Goal: Navigation & Orientation: Find specific page/section

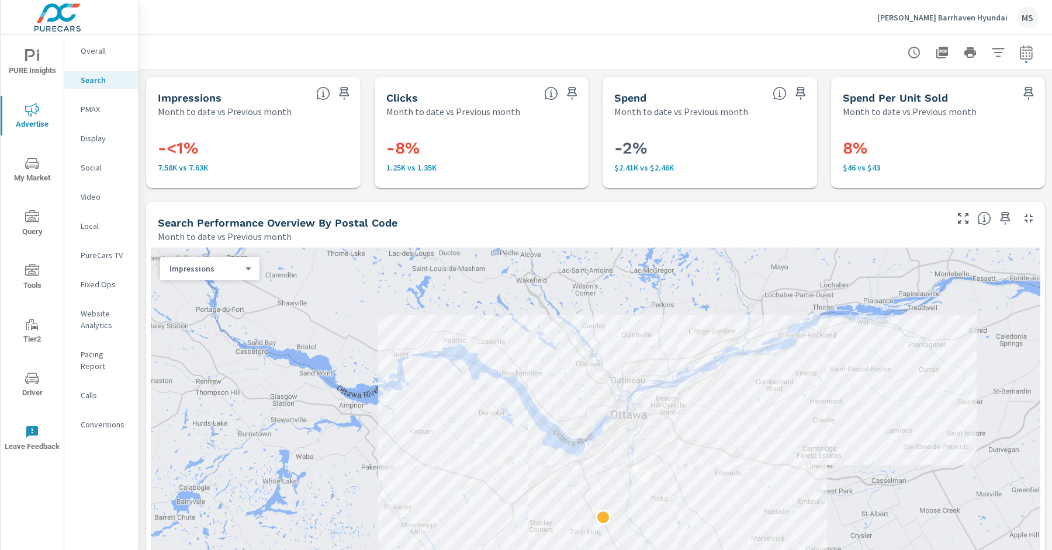
scroll to position [302, 0]
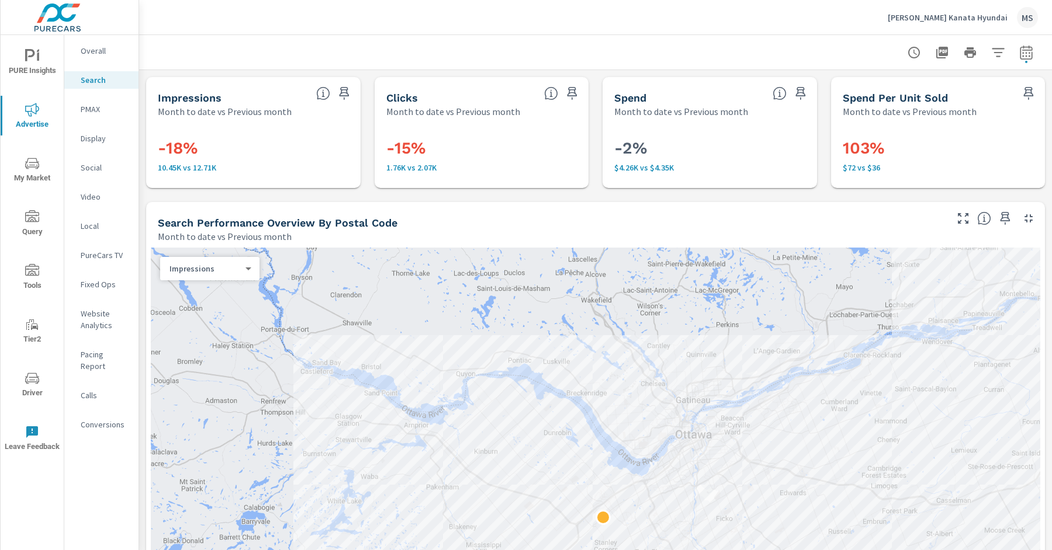
scroll to position [56, 0]
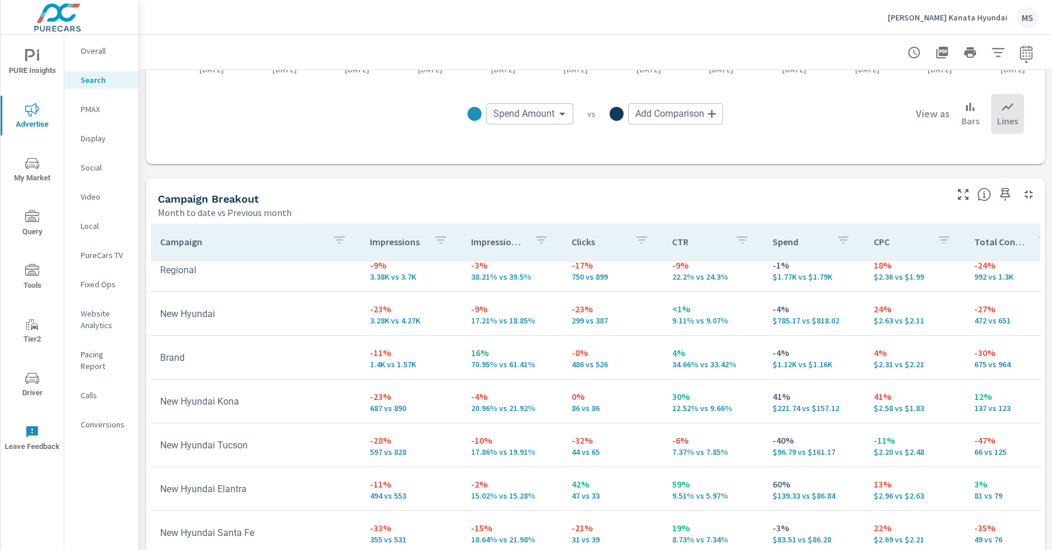
click at [1019, 20] on div "MS" at bounding box center [1027, 17] width 21 height 21
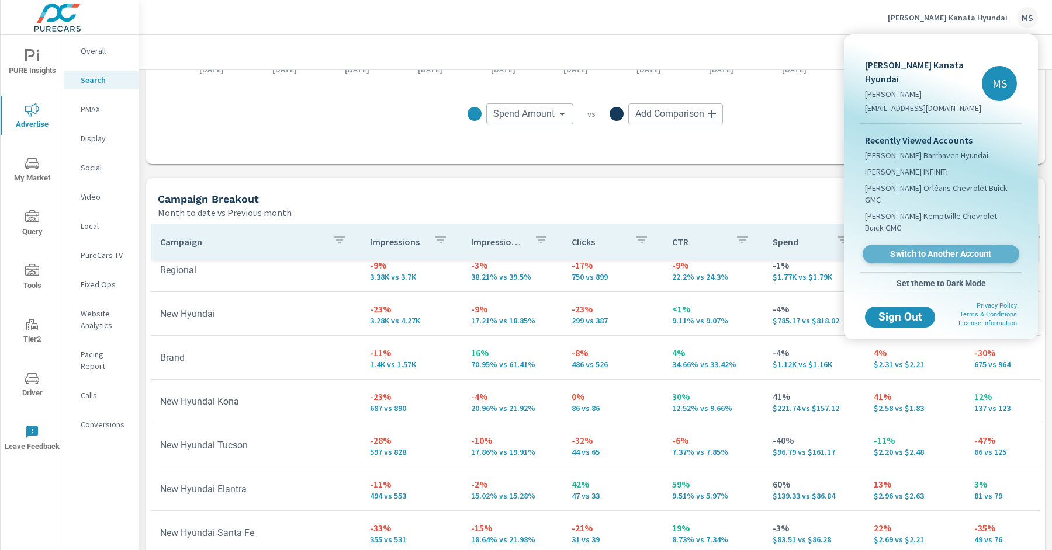
click at [914, 249] on span "Switch to Another Account" at bounding box center [940, 254] width 143 height 11
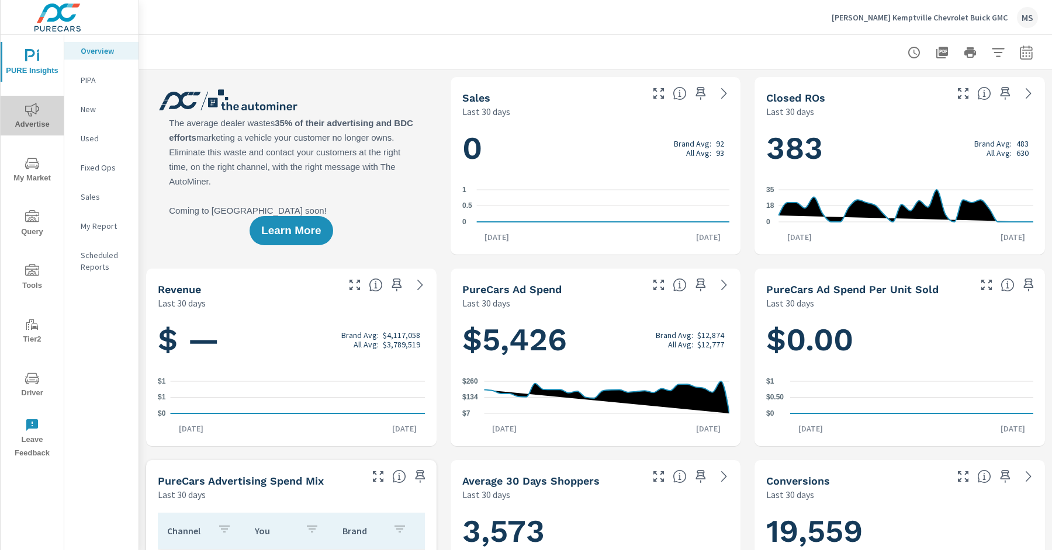
click at [29, 112] on icon "nav menu" at bounding box center [32, 110] width 14 height 14
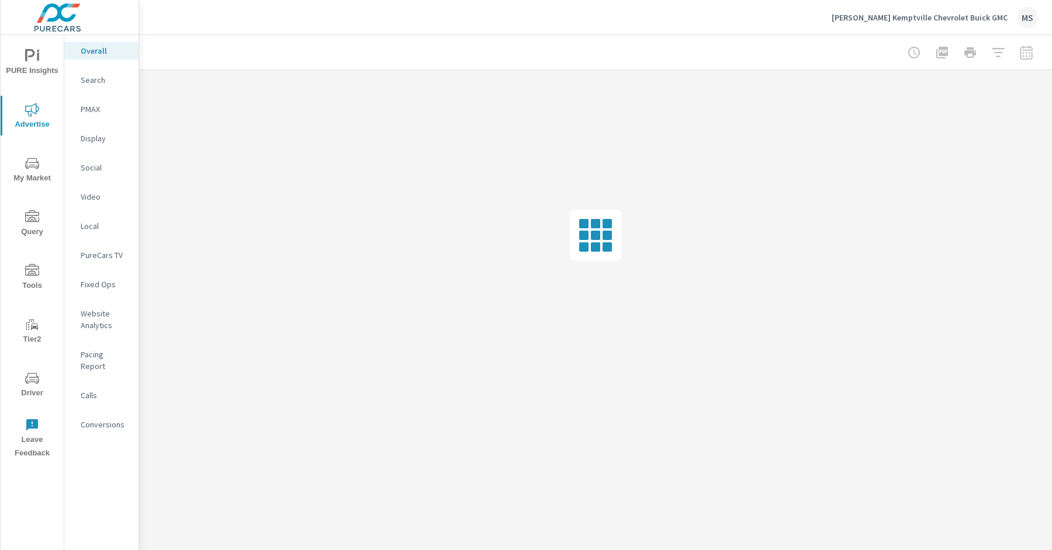
click at [33, 386] on span "Driver" at bounding box center [32, 386] width 56 height 29
